Goal: Task Accomplishment & Management: Manage account settings

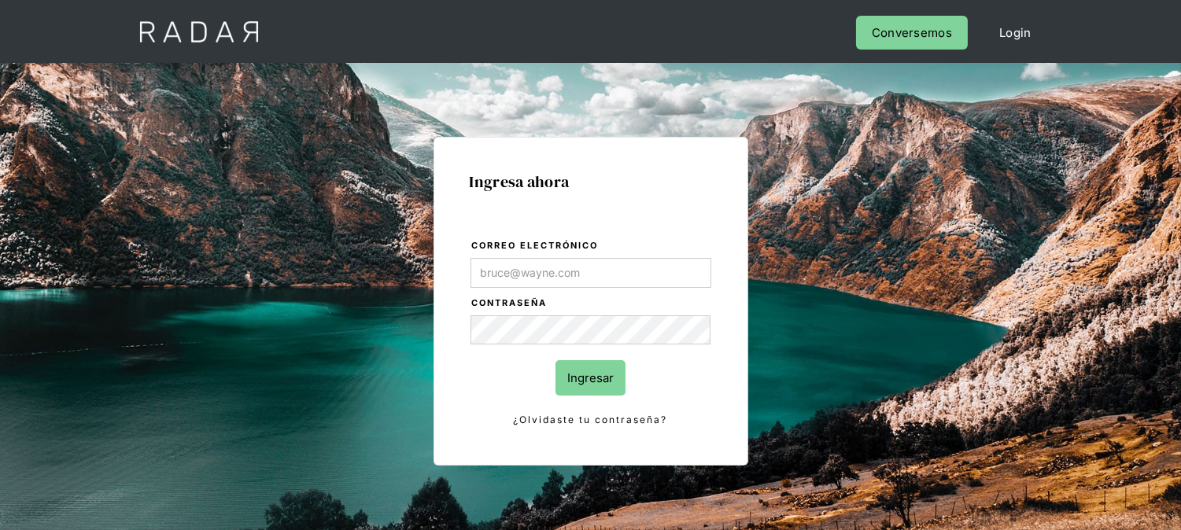
type input "[EMAIL_ADDRESS][DOMAIN_NAME]"
click at [603, 373] on input "Ingresar" at bounding box center [590, 377] width 70 height 35
